Goal: Information Seeking & Learning: Learn about a topic

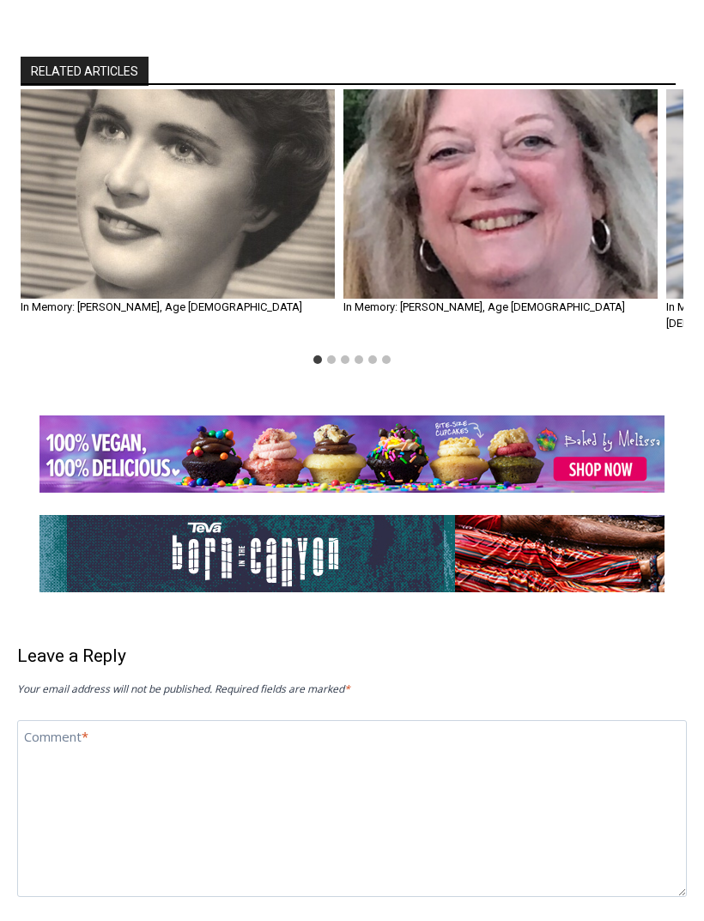
scroll to position [1641, 0]
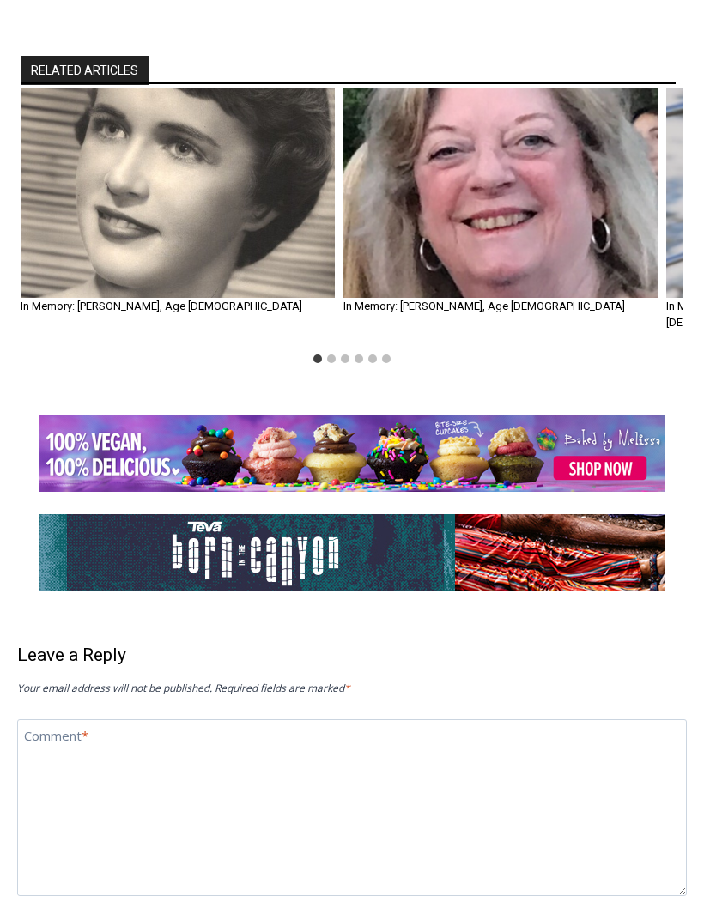
click at [96, 212] on img "1 of 6" at bounding box center [178, 192] width 314 height 209
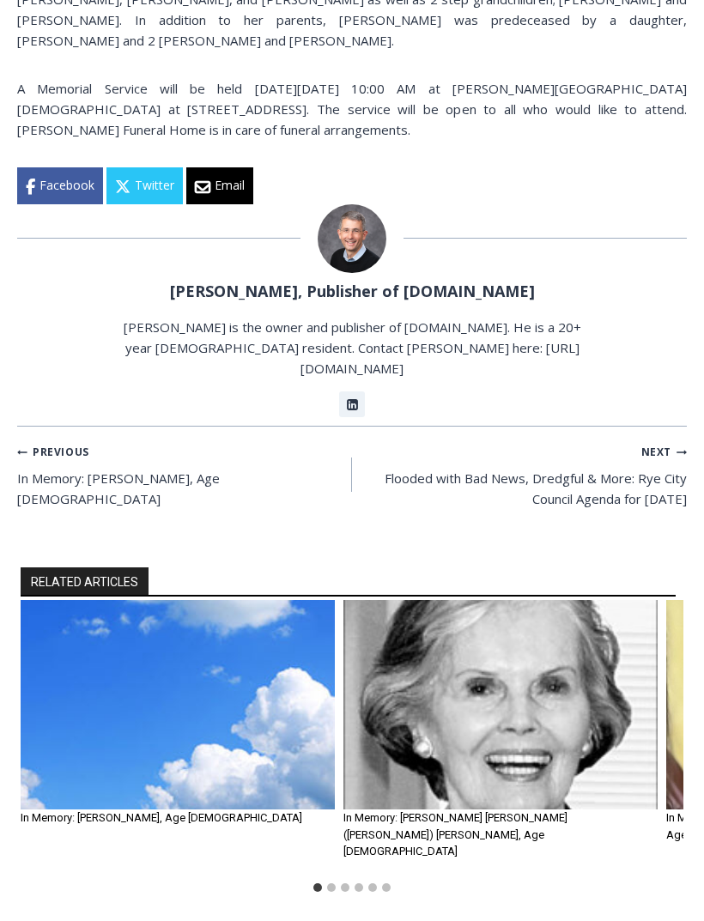
scroll to position [1689, 0]
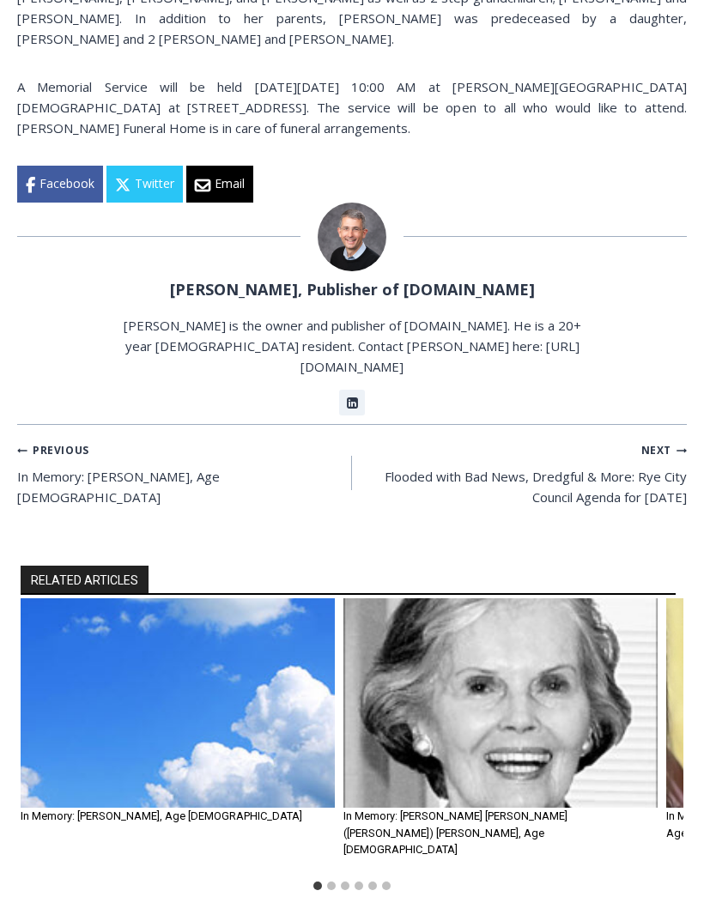
click at [455, 599] on img "2 of 6" at bounding box center [500, 703] width 314 height 209
click at [448, 599] on img "2 of 6" at bounding box center [500, 703] width 314 height 209
click at [459, 599] on img "2 of 6" at bounding box center [500, 703] width 314 height 209
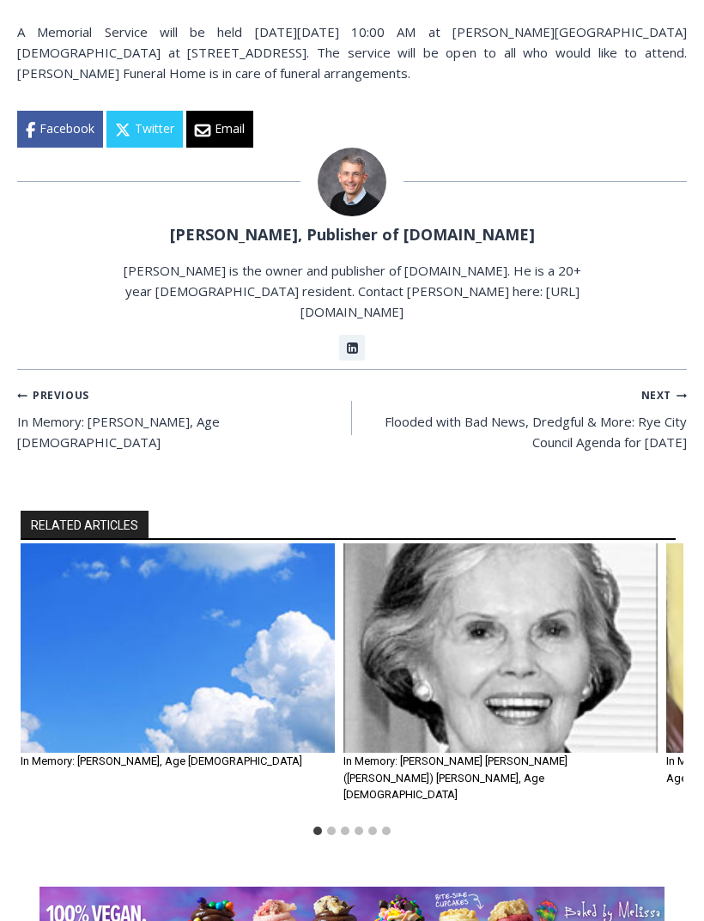
click at [505, 544] on img "2 of 6" at bounding box center [500, 648] width 314 height 209
